Goal: Complete application form

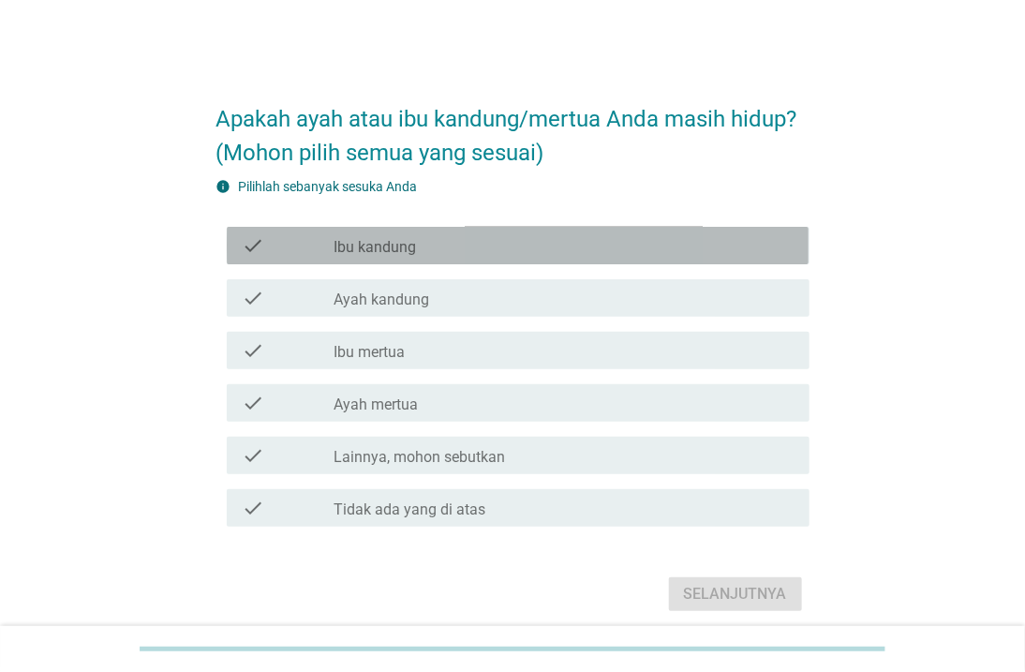
click at [378, 246] on label "Ibu kandung" at bounding box center [376, 247] width 82 height 19
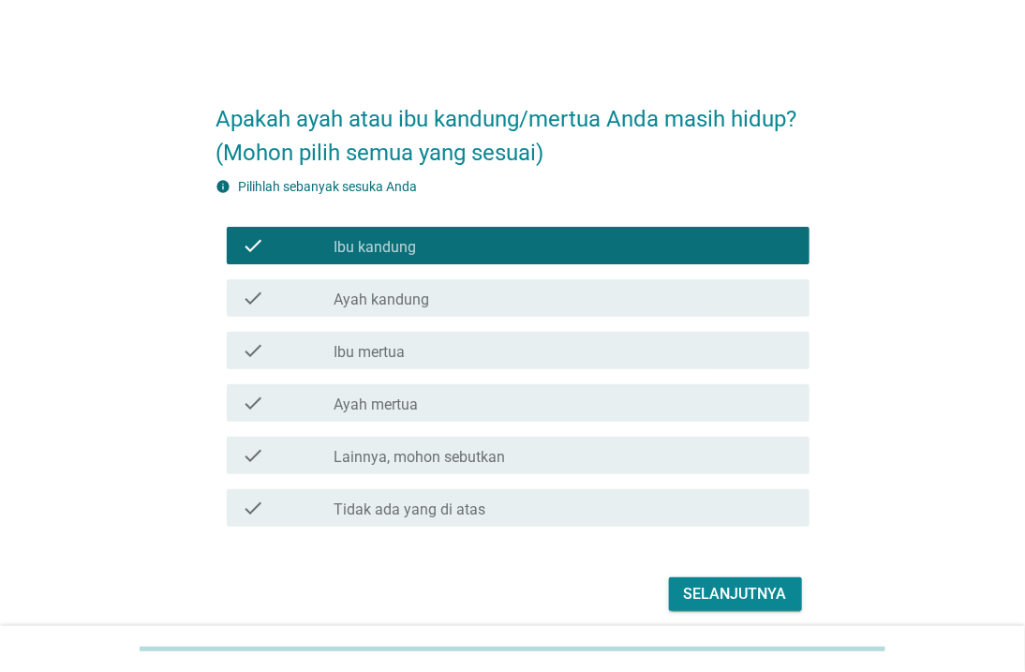
click at [388, 288] on div "check_box_outline_blank Ayah kandung" at bounding box center [565, 298] width 460 height 22
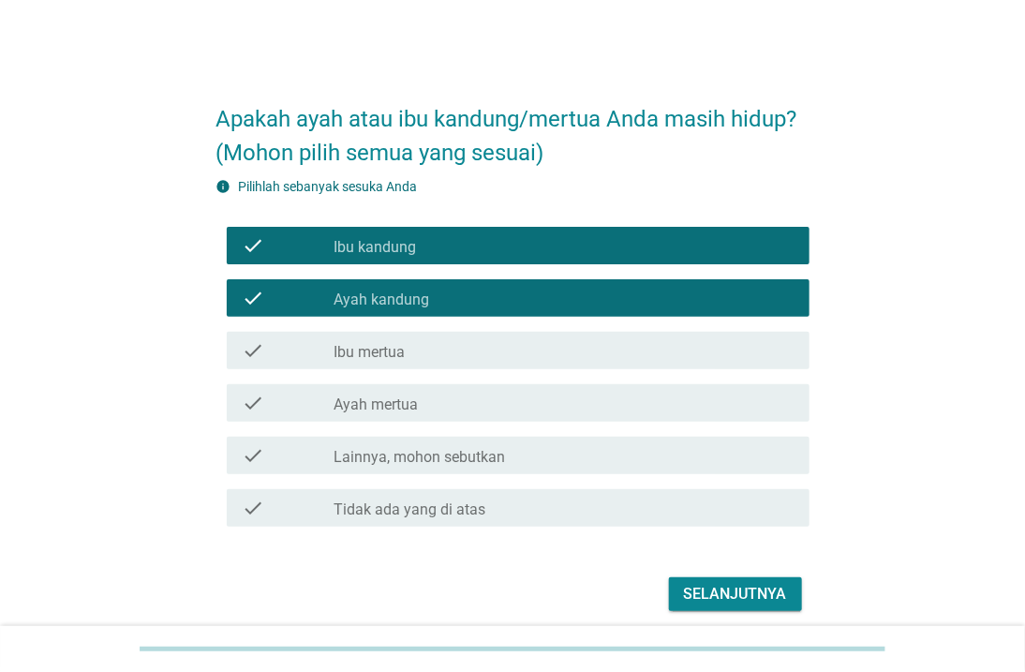
click at [726, 579] on button "Selanjutnya" at bounding box center [735, 594] width 133 height 34
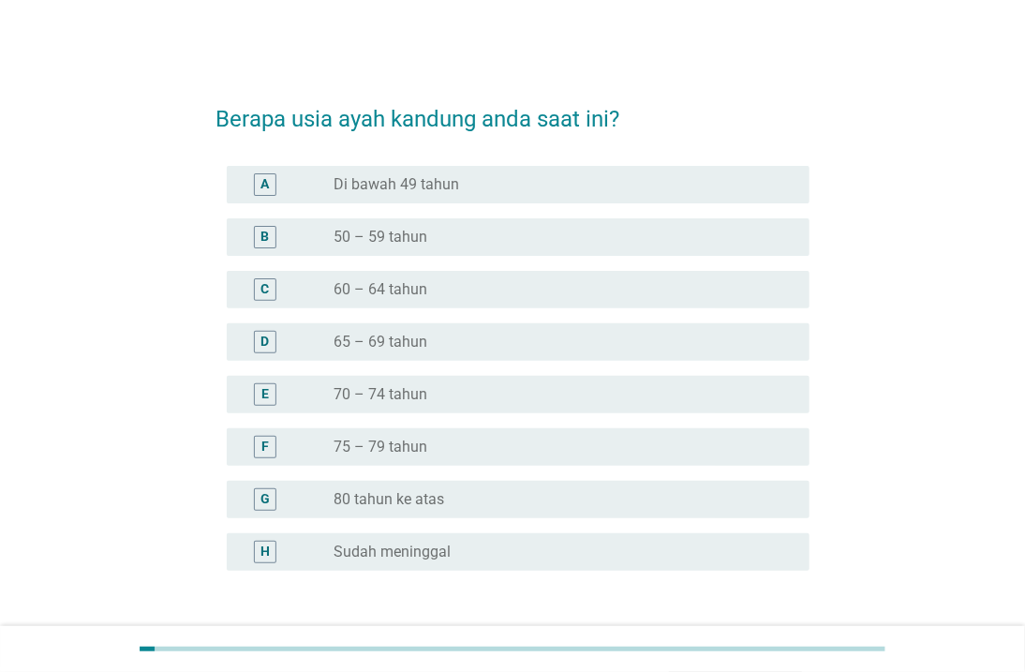
click at [485, 350] on div "radio_button_unchecked 65 – 69 tahun" at bounding box center [565, 342] width 460 height 22
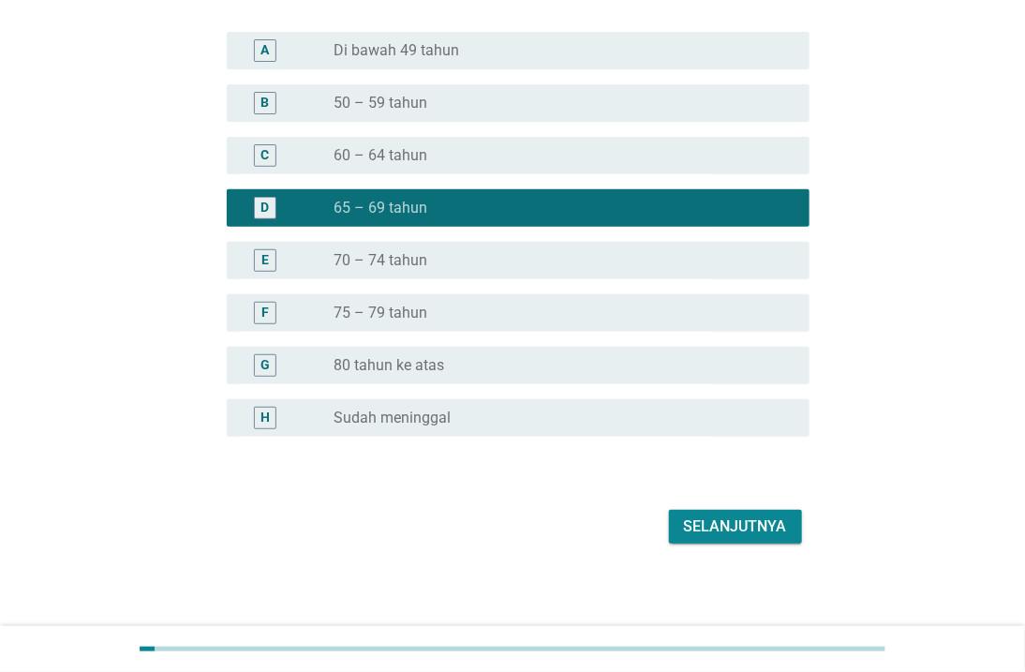
scroll to position [138, 0]
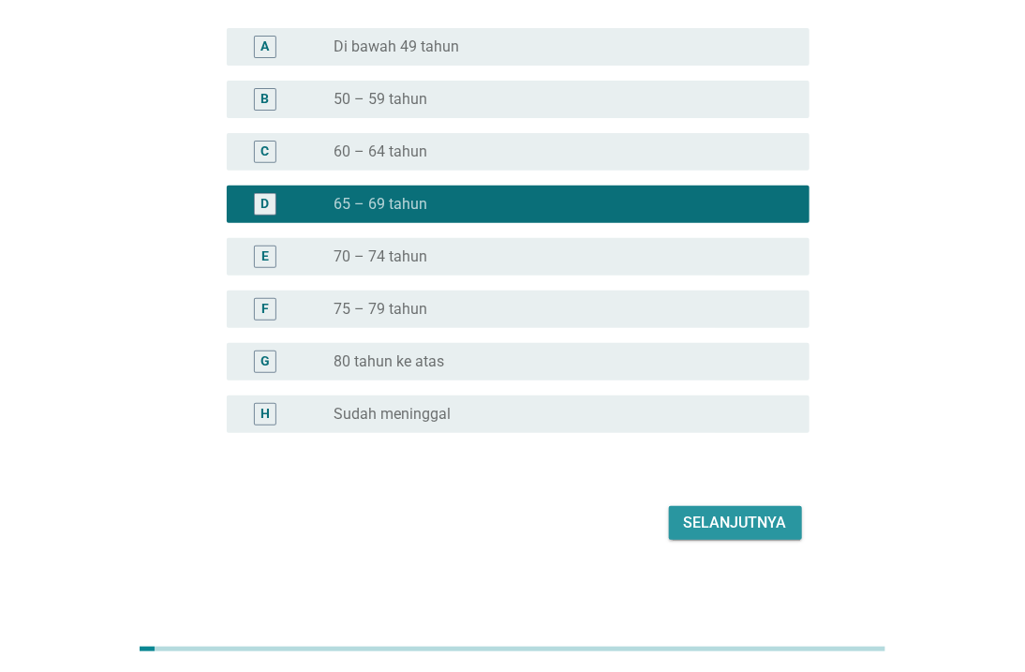
click at [760, 526] on div "Selanjutnya" at bounding box center [735, 523] width 103 height 22
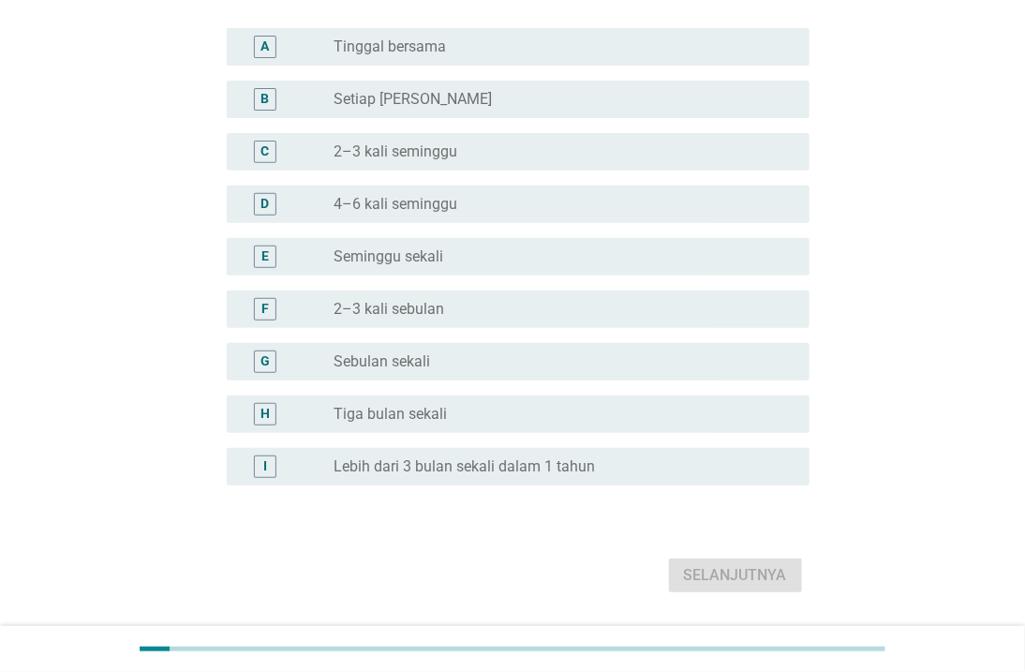
scroll to position [0, 0]
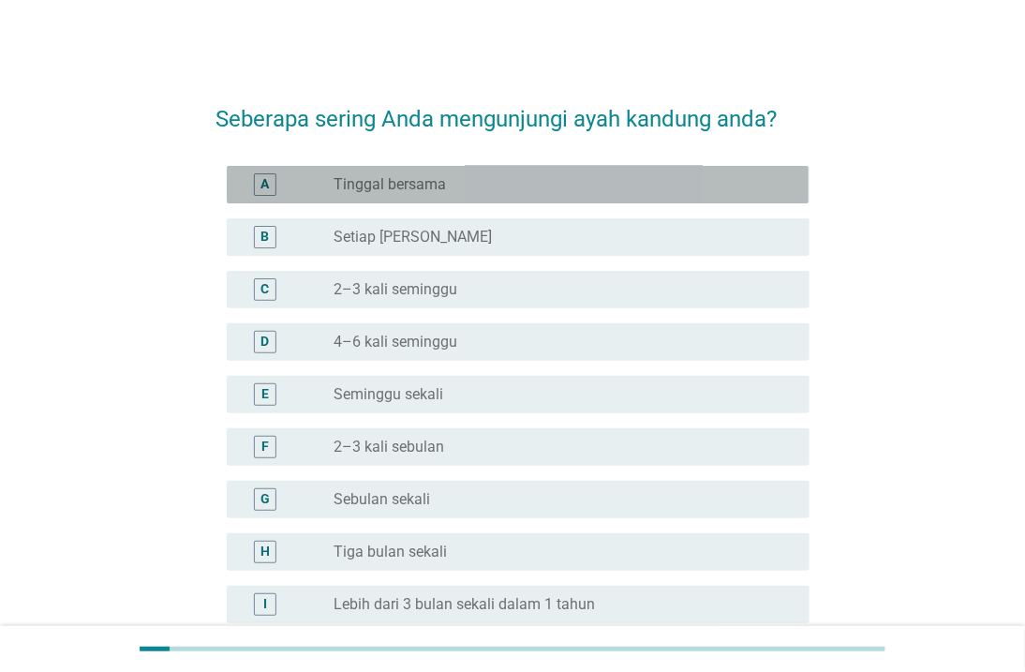
click at [563, 186] on div "radio_button_unchecked Tinggal bersama" at bounding box center [557, 184] width 445 height 19
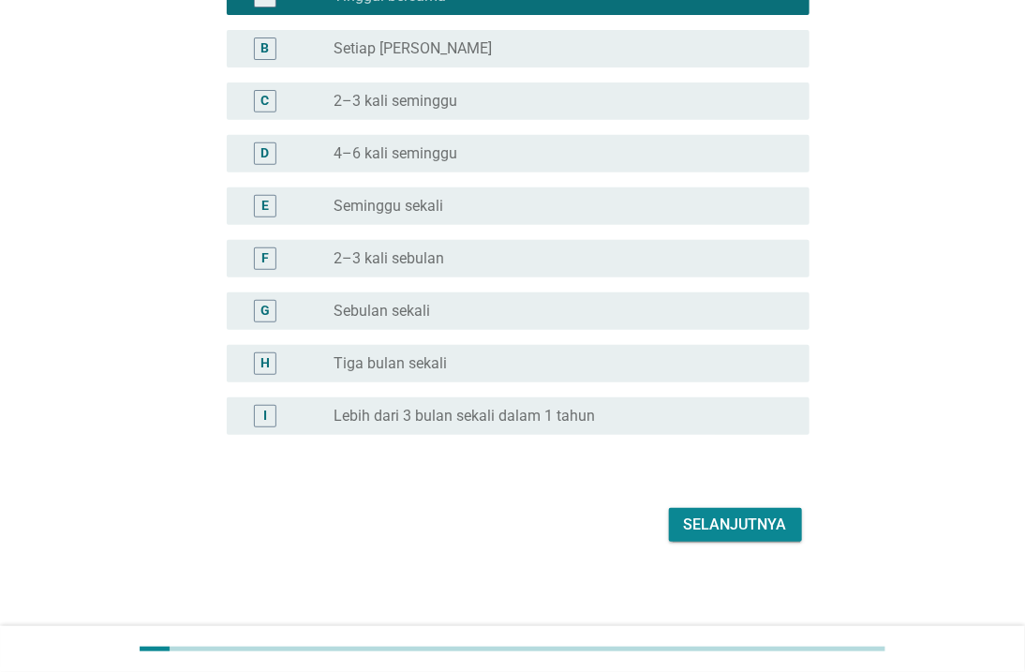
scroll to position [190, 0]
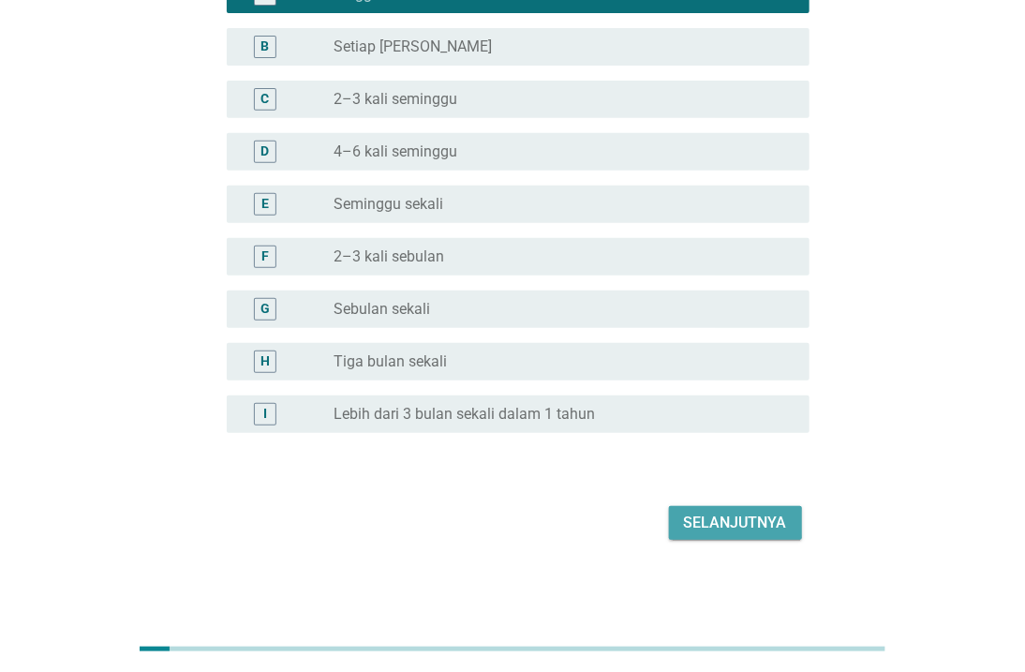
click at [764, 528] on div "Selanjutnya" at bounding box center [735, 523] width 103 height 22
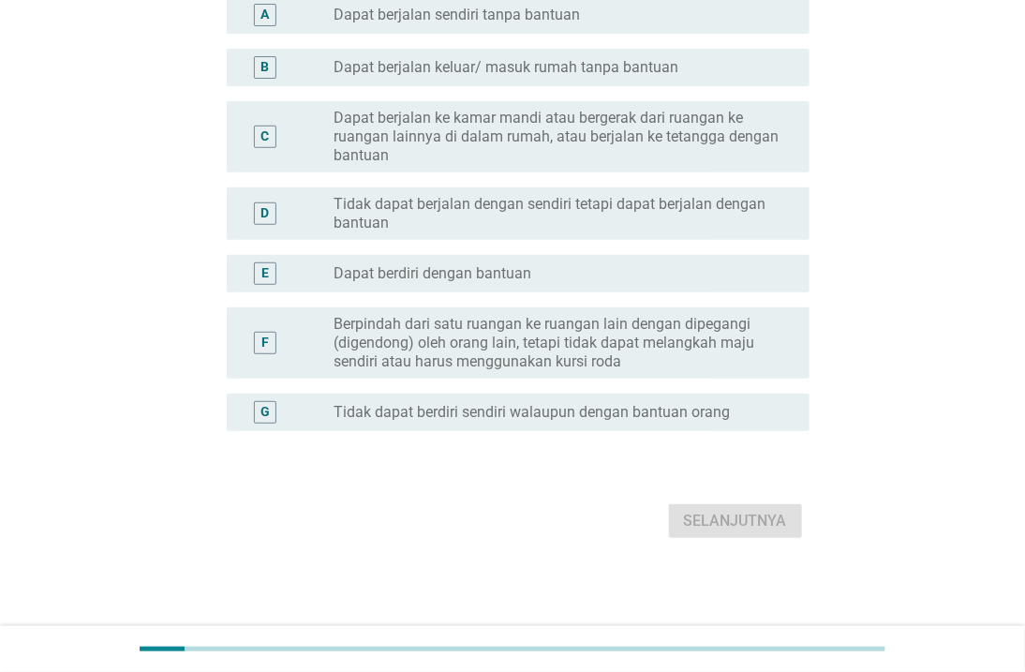
scroll to position [0, 0]
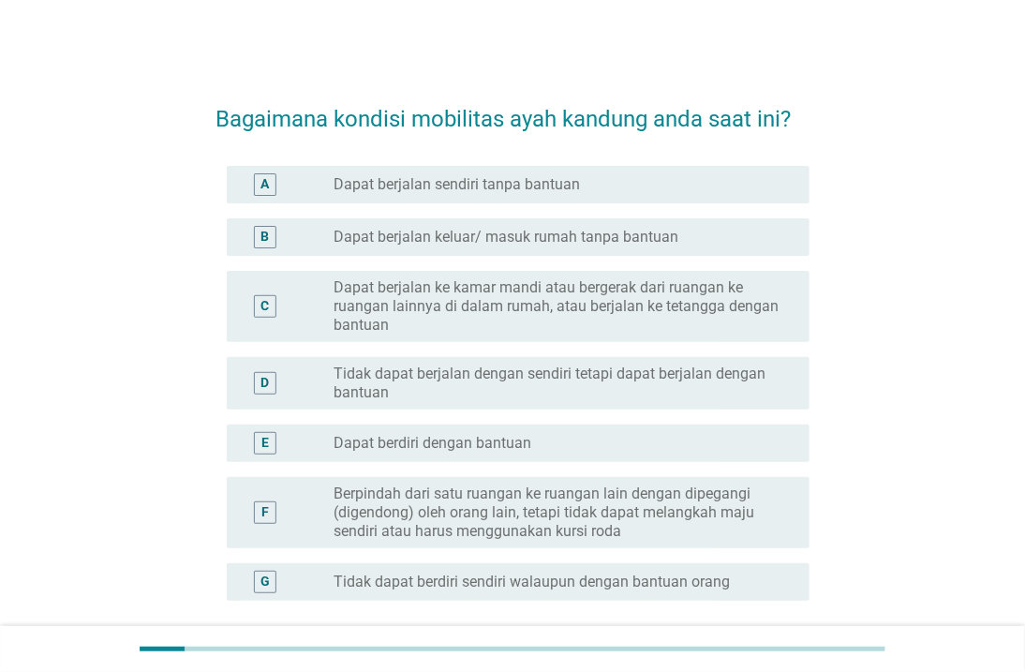
click at [592, 195] on div "A radio_button_unchecked Dapat berjalan sendiri tanpa bantuan" at bounding box center [518, 184] width 582 height 37
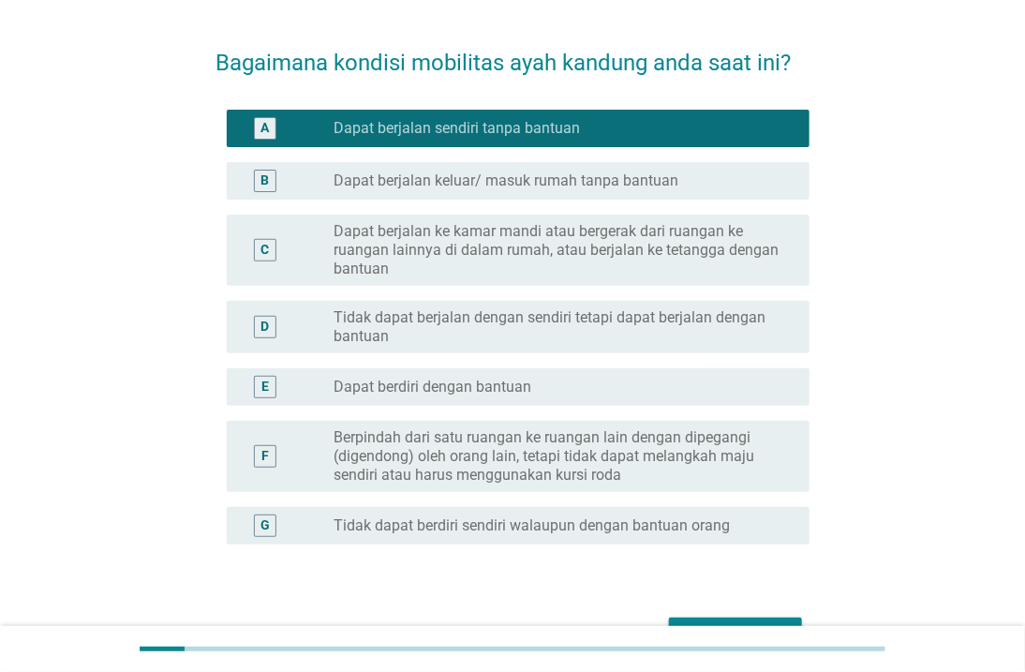
scroll to position [169, 0]
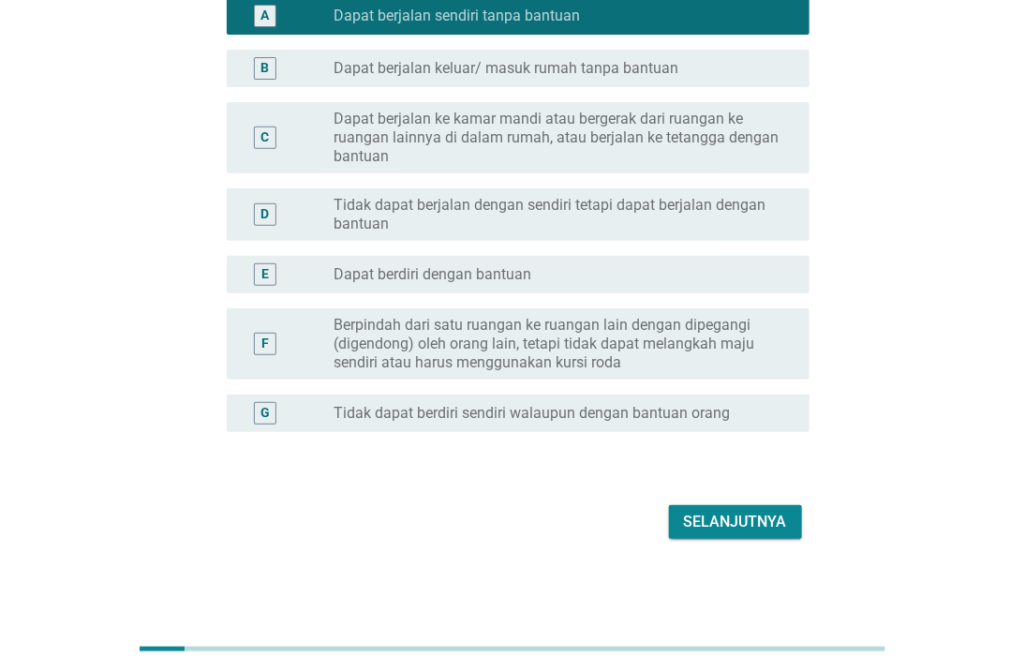
click at [775, 527] on div "Selanjutnya" at bounding box center [735, 522] width 103 height 22
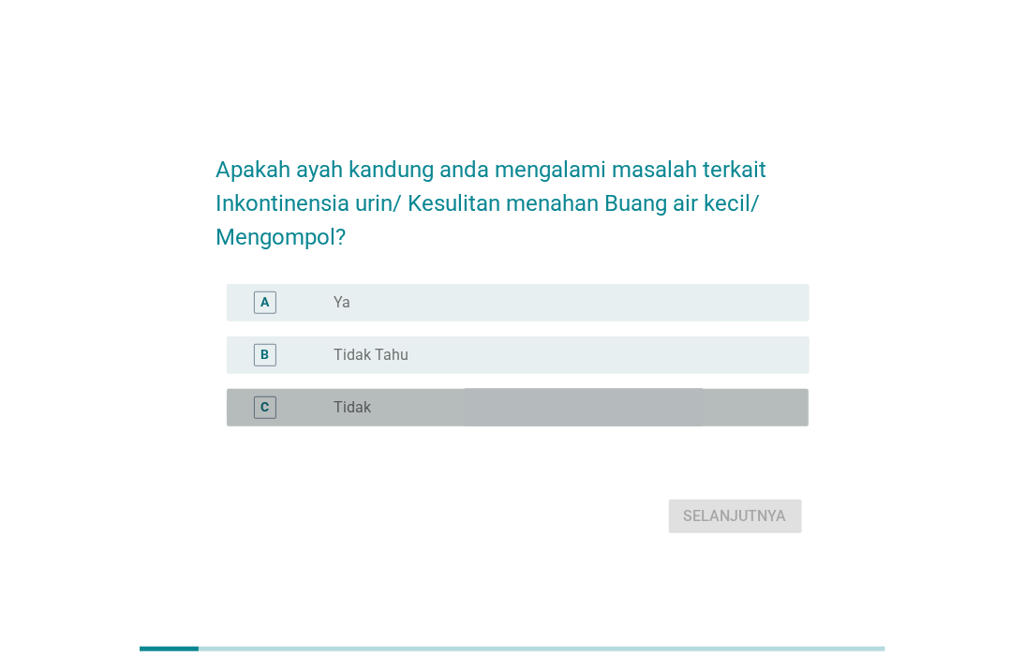
click at [492, 401] on div "radio_button_unchecked Tidak" at bounding box center [557, 407] width 445 height 19
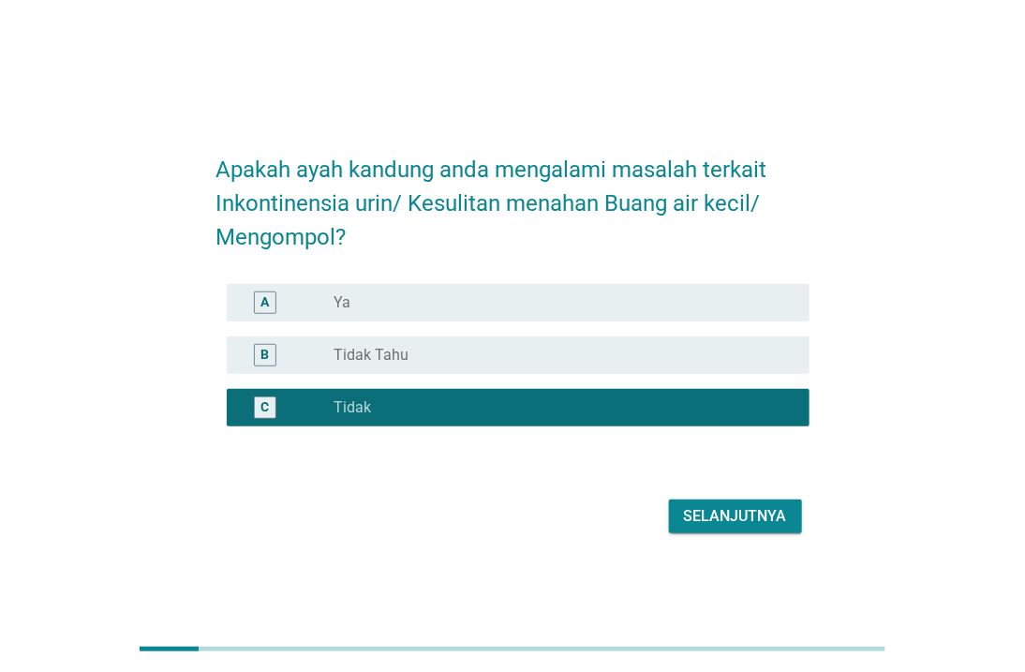
click at [722, 515] on div "Selanjutnya" at bounding box center [735, 516] width 103 height 22
